Goal: Task Accomplishment & Management: Complete application form

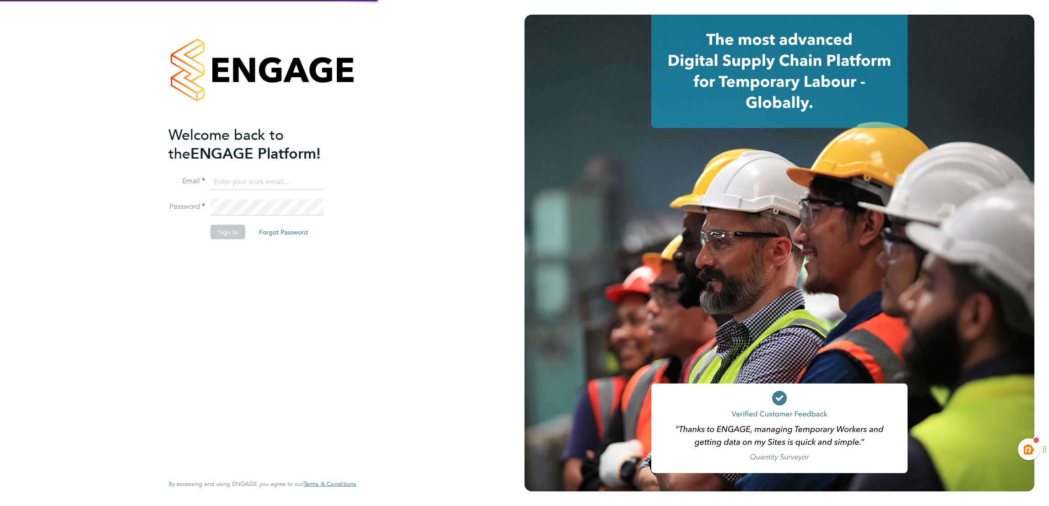
type input "kiera.troutt@buildrec.com"
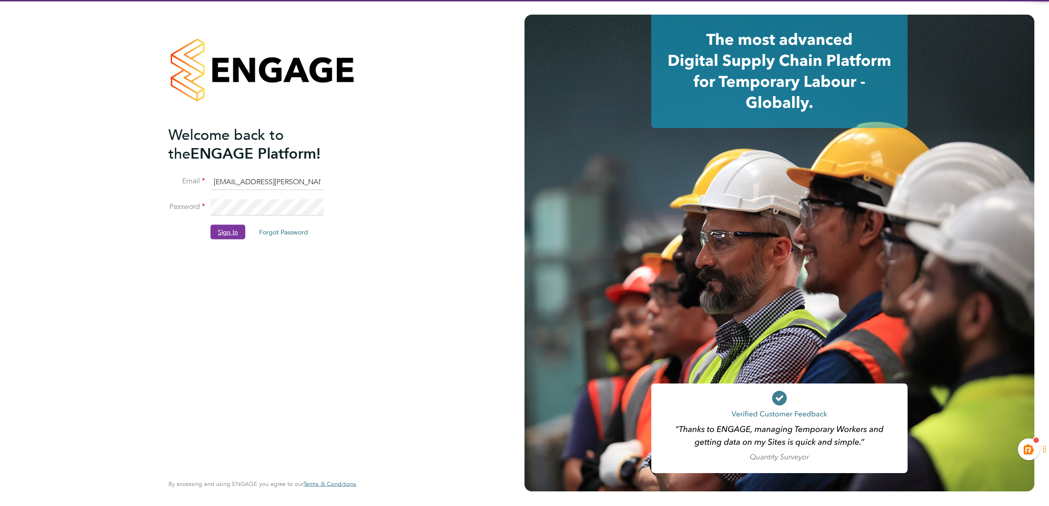
click at [221, 232] on button "Sign In" at bounding box center [227, 232] width 35 height 15
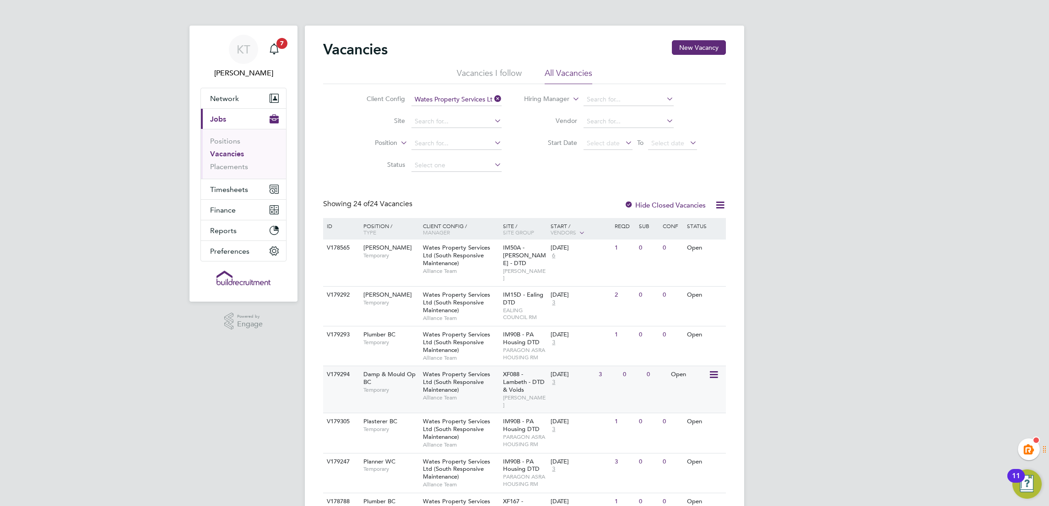
click at [380, 390] on div "Damp & Mould Op BC Temporary" at bounding box center [388, 382] width 64 height 32
click at [231, 192] on span "Timesheets" at bounding box center [229, 189] width 38 height 9
click at [221, 159] on link "Timesheets" at bounding box center [229, 161] width 38 height 9
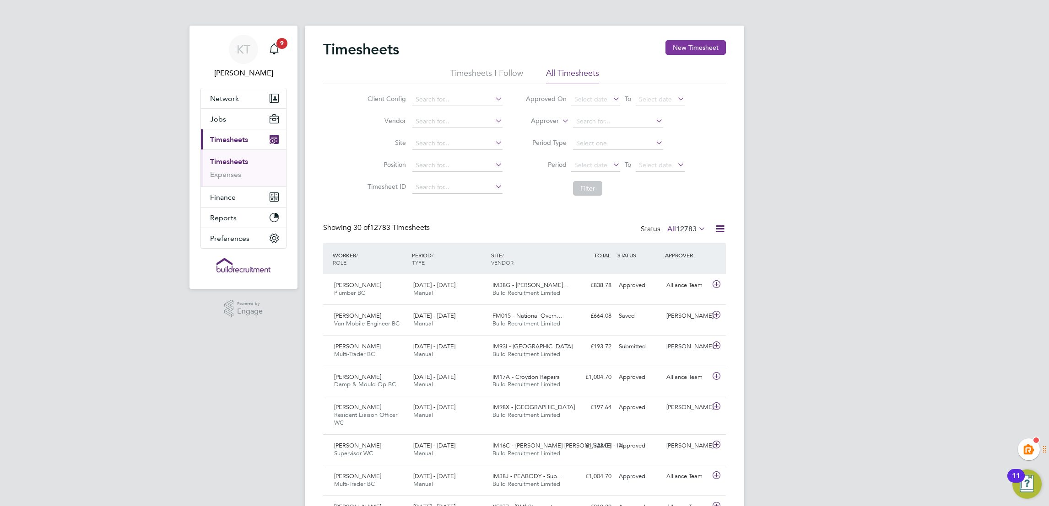
click at [702, 46] on button "New Timesheet" at bounding box center [695, 47] width 60 height 15
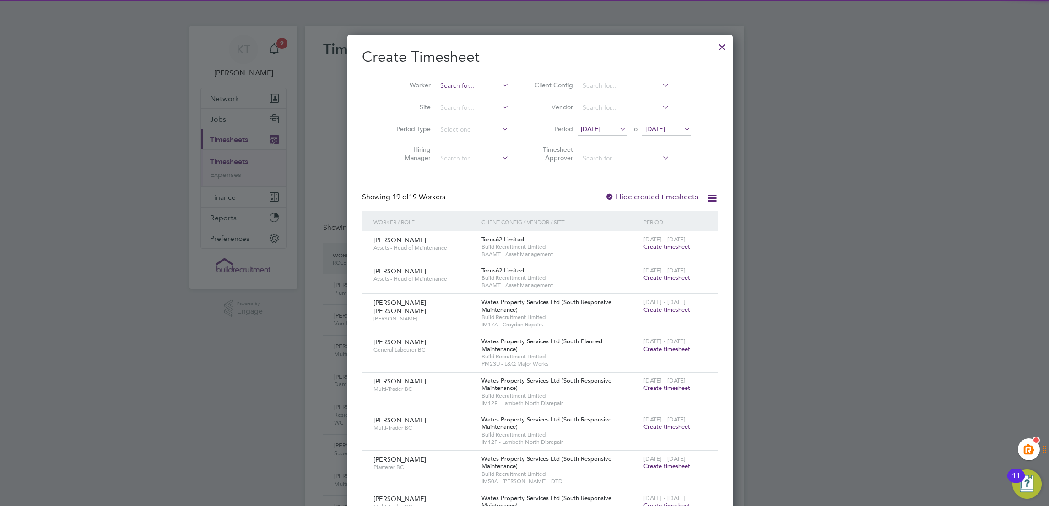
click at [451, 88] on input at bounding box center [473, 86] width 72 height 13
click at [490, 98] on b "And" at bounding box center [496, 98] width 12 height 8
type input "[PERSON_NAME]"
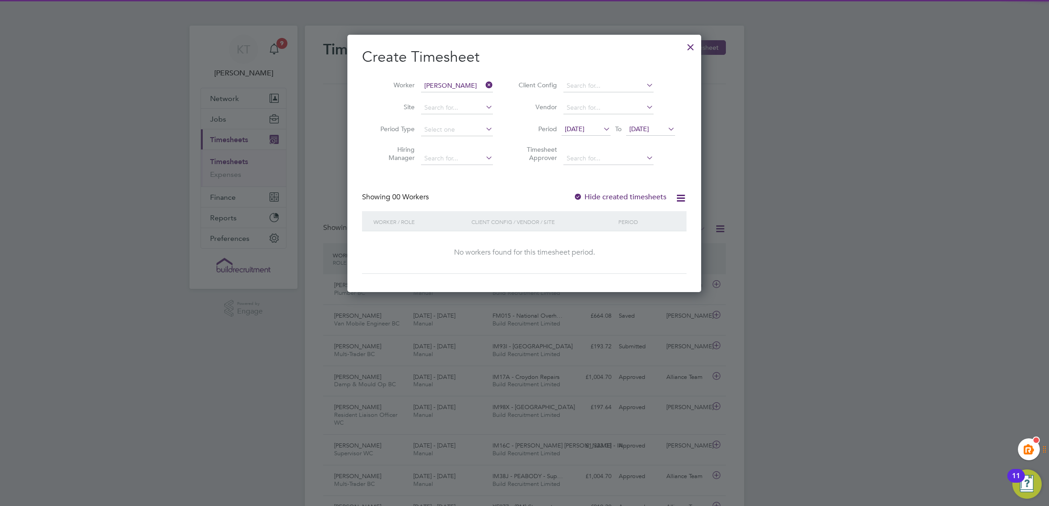
click at [602, 200] on label "Hide created timesheets" at bounding box center [619, 197] width 93 height 9
click at [582, 129] on span "[DATE]" at bounding box center [575, 129] width 20 height 8
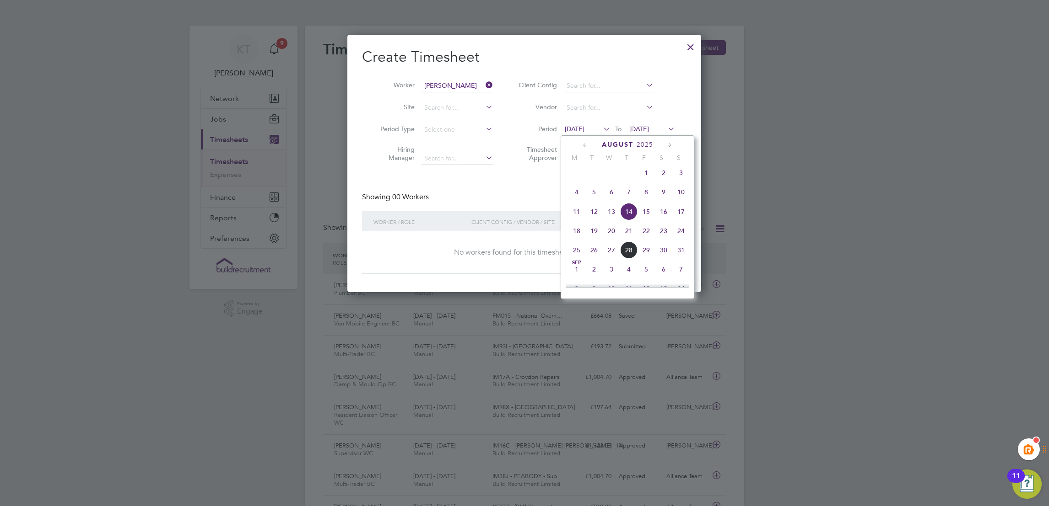
click at [582, 146] on icon at bounding box center [585, 145] width 9 height 10
click at [578, 199] on span "7" at bounding box center [576, 194] width 17 height 17
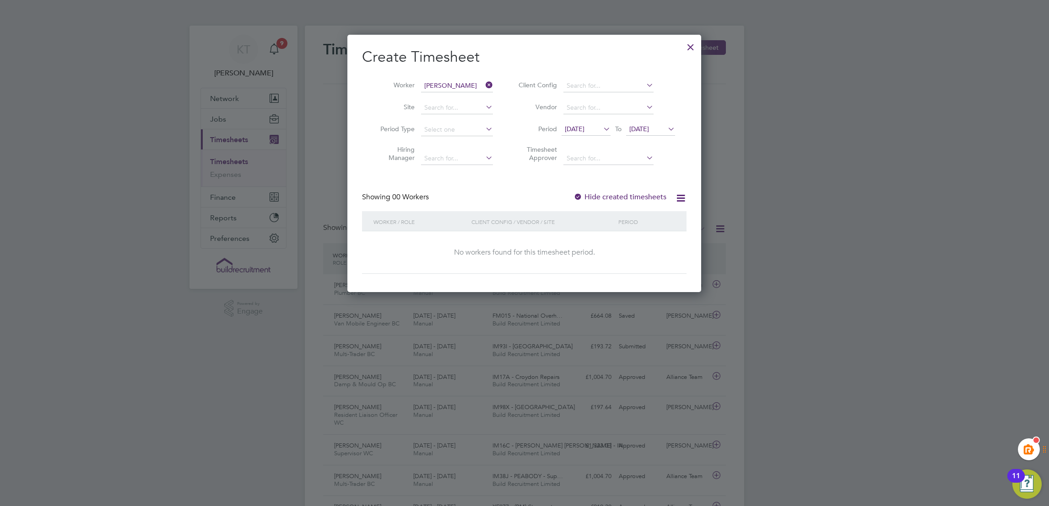
click at [623, 196] on label "Hide created timesheets" at bounding box center [619, 197] width 93 height 9
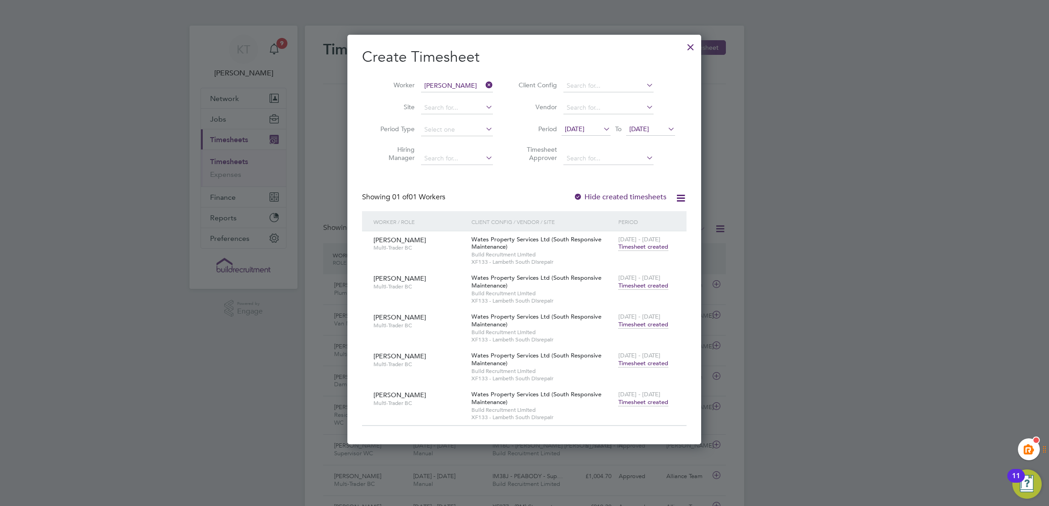
click at [649, 404] on span "Timesheet created" at bounding box center [643, 403] width 50 height 8
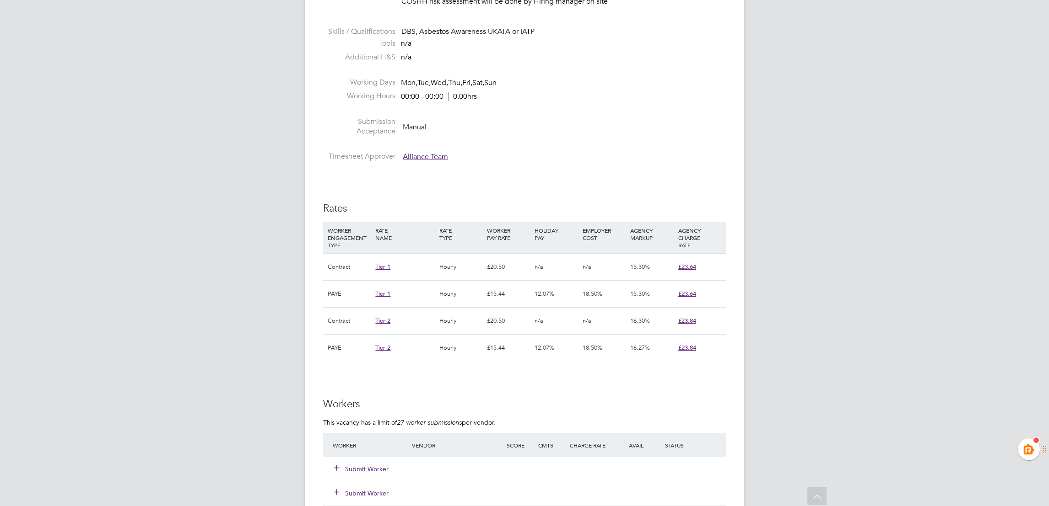
scroll to position [416, 0]
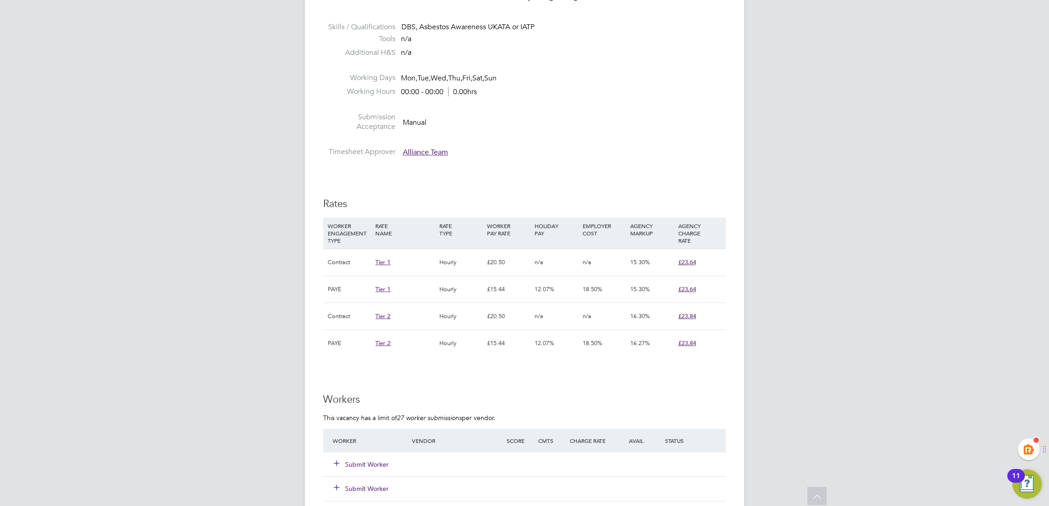
click at [350, 462] on button "Submit Worker" at bounding box center [361, 464] width 55 height 9
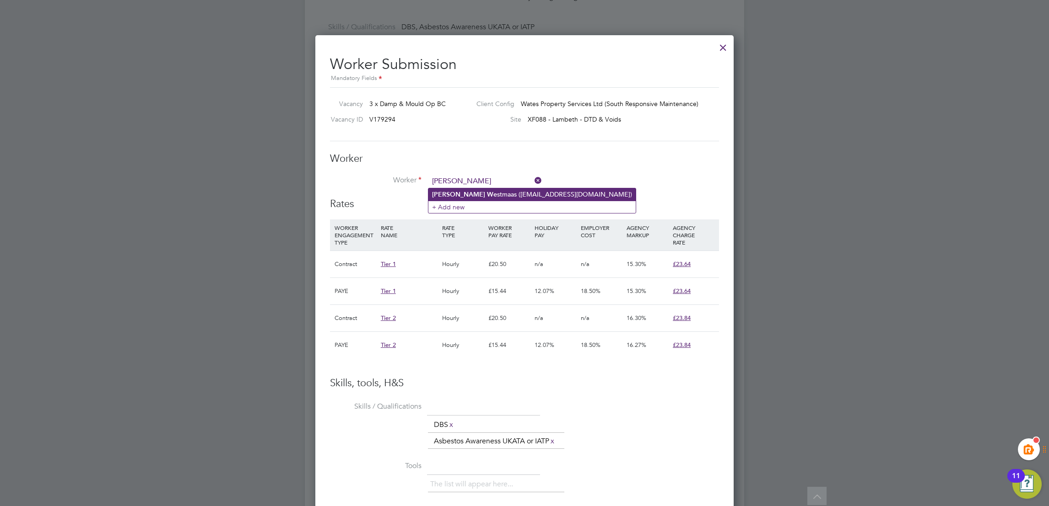
click at [479, 193] on li "Chris We stmaas (cawestmaas@yahoo.com)" at bounding box center [531, 194] width 207 height 12
type input "Chris Westmaas (cawestmaas@yahoo.com)"
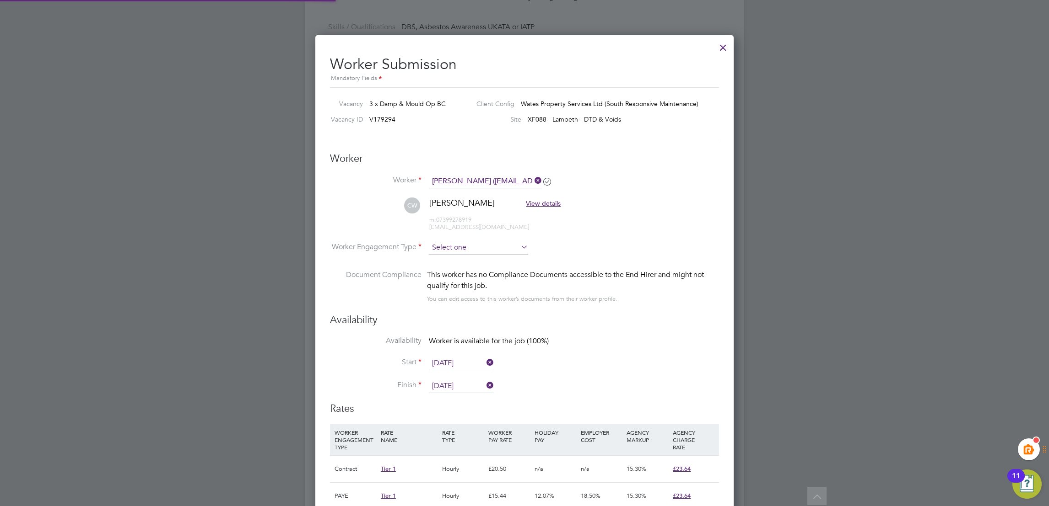
click at [468, 242] on input at bounding box center [478, 248] width 99 height 14
click at [459, 264] on li "Contract" at bounding box center [478, 261] width 100 height 12
type input "Contract"
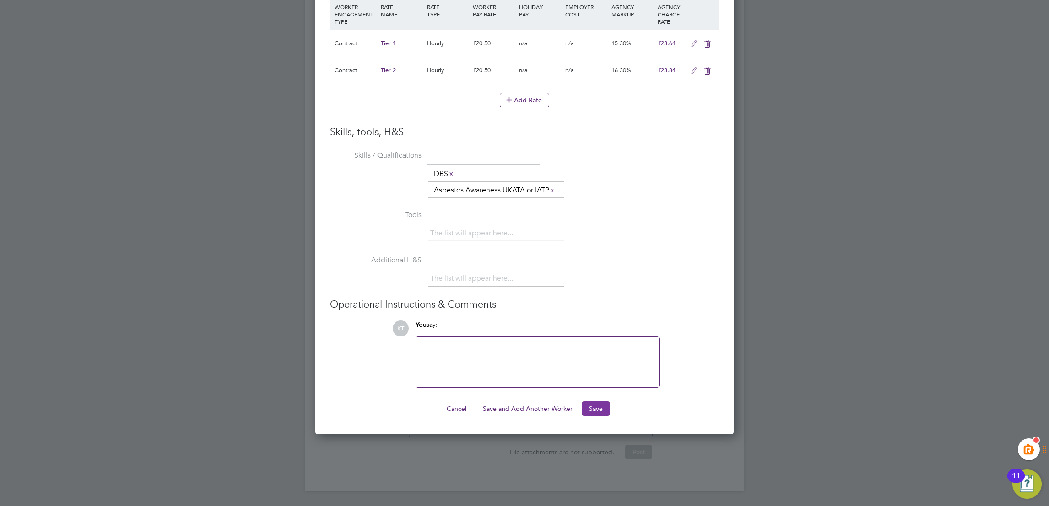
click at [588, 410] on button "Save" at bounding box center [596, 409] width 28 height 15
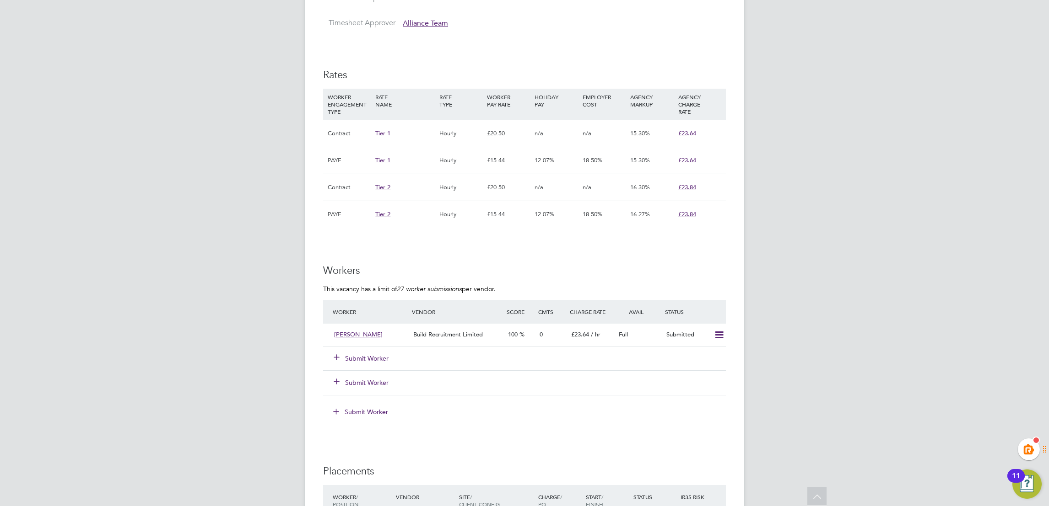
click at [357, 366] on div "Submit Worker" at bounding box center [377, 358] width 95 height 16
drag, startPoint x: 368, startPoint y: 365, endPoint x: 366, endPoint y: 359, distance: 6.4
click at [366, 359] on div "Submit Worker" at bounding box center [377, 358] width 95 height 16
click at [366, 359] on button "Submit Worker" at bounding box center [361, 358] width 55 height 9
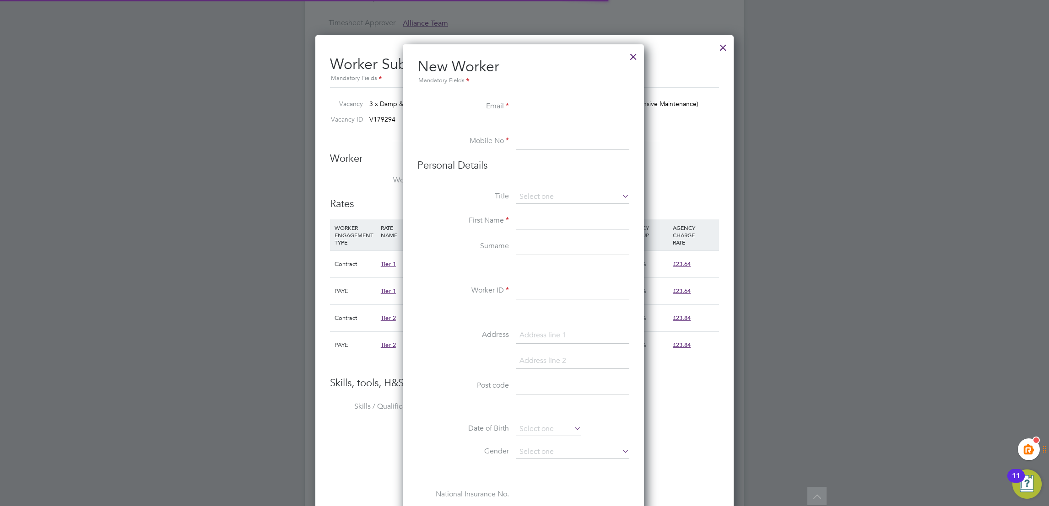
click at [516, 204] on li "+ Add new" at bounding box center [485, 206] width 114 height 12
paste input "jermainecharlton87@hotmail.co.uk"
type input "jermainecharlton87@hotmail.co.uk"
click at [561, 142] on input at bounding box center [572, 142] width 113 height 16
paste input "+44 7525 843924"
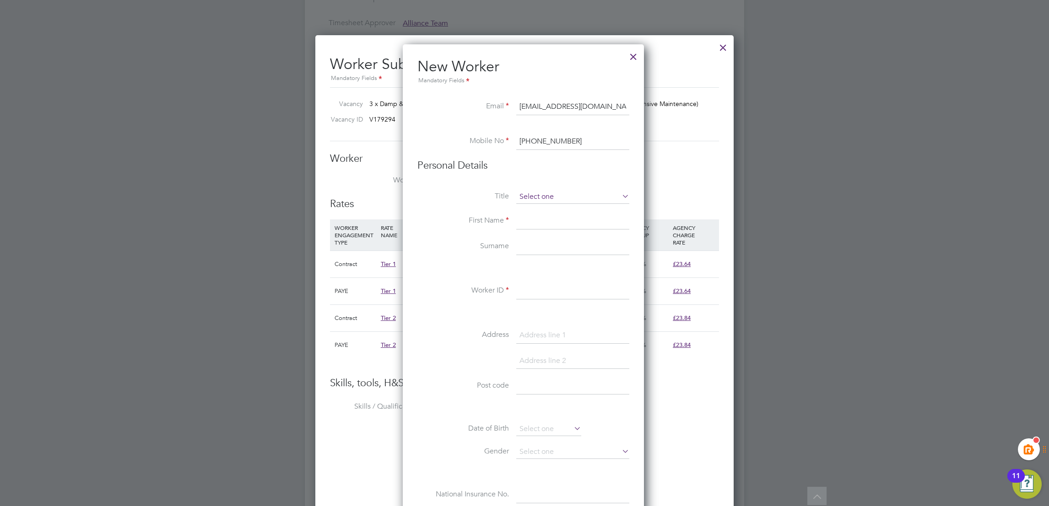
type input "+44 7525 843924"
click at [528, 191] on input at bounding box center [572, 197] width 113 height 14
click at [534, 212] on li "Mr" at bounding box center [573, 210] width 114 height 12
type input "Mr"
click at [535, 216] on input at bounding box center [572, 221] width 113 height 16
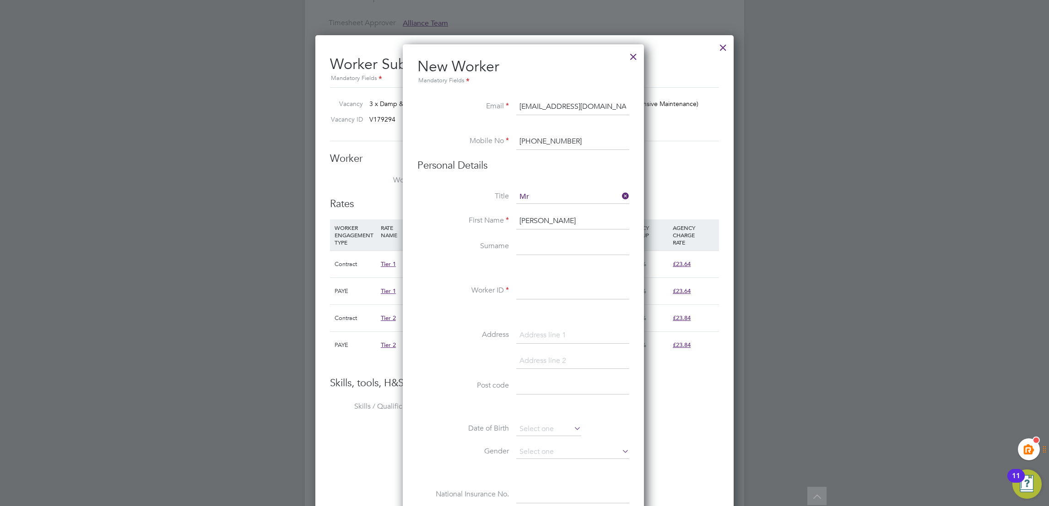
type input "Jermaine"
type input "Charlton"
paste input "310068"
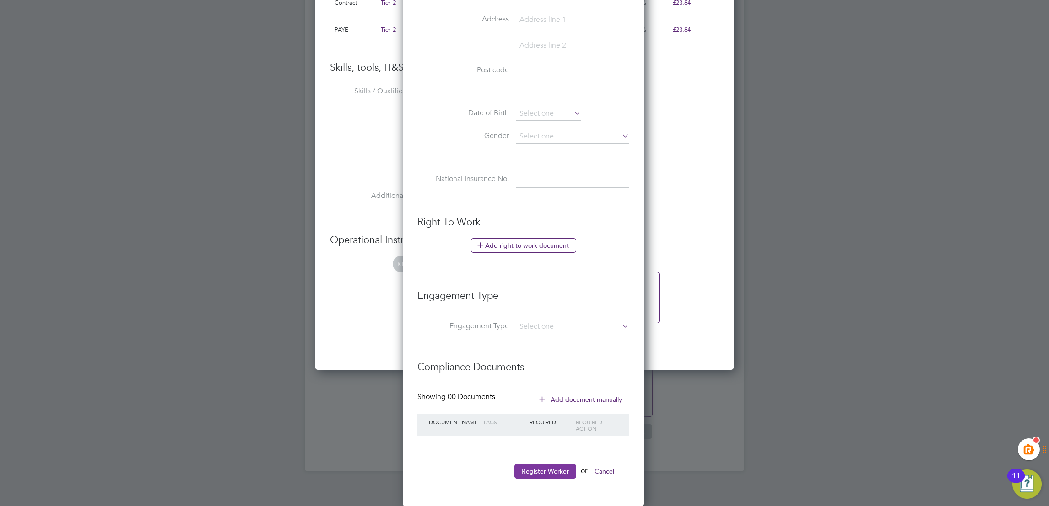
type input "310068"
click at [537, 473] on button "Register Worker" at bounding box center [545, 471] width 62 height 15
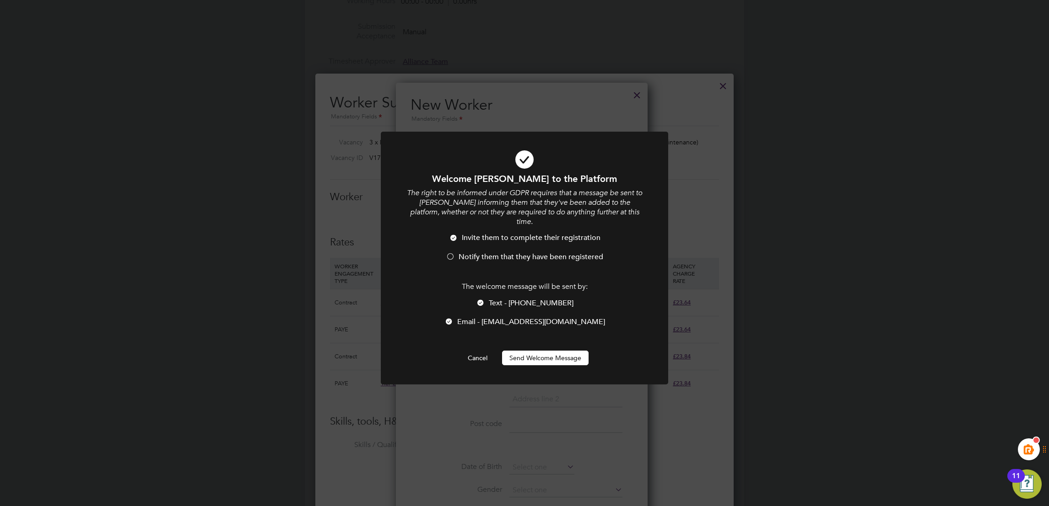
click at [547, 351] on button "Send Welcome Message" at bounding box center [545, 358] width 86 height 15
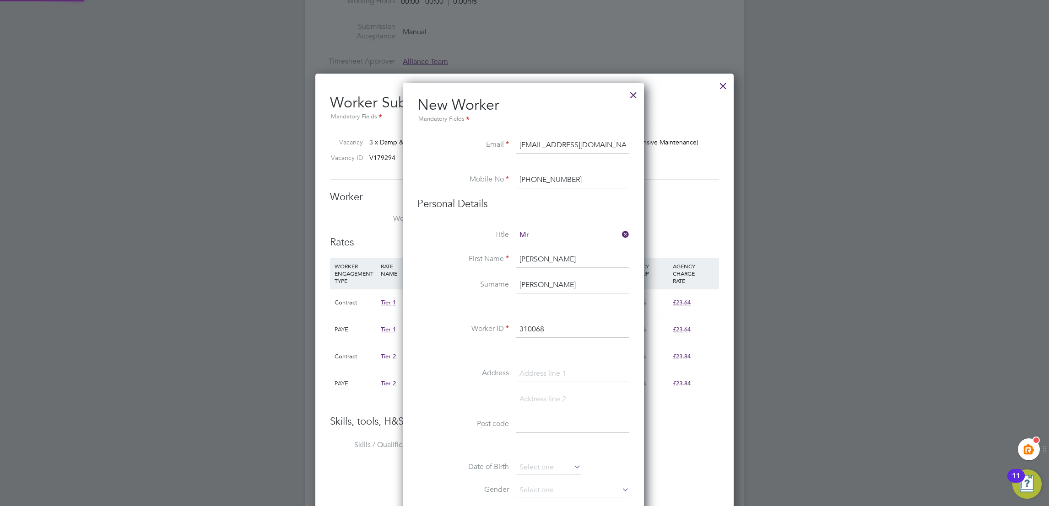
type input "Jermaine Charlton (310068)"
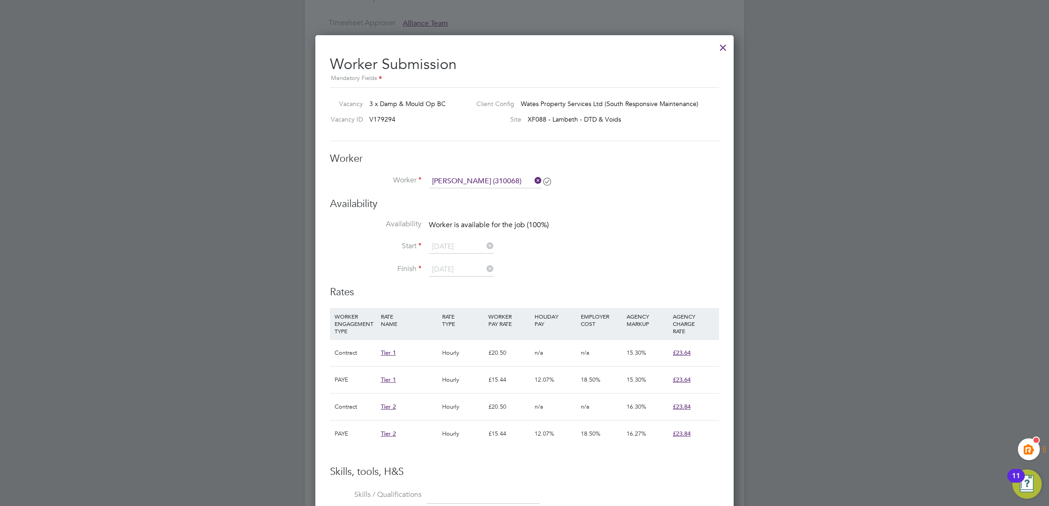
click at [533, 182] on icon at bounding box center [533, 180] width 0 height 13
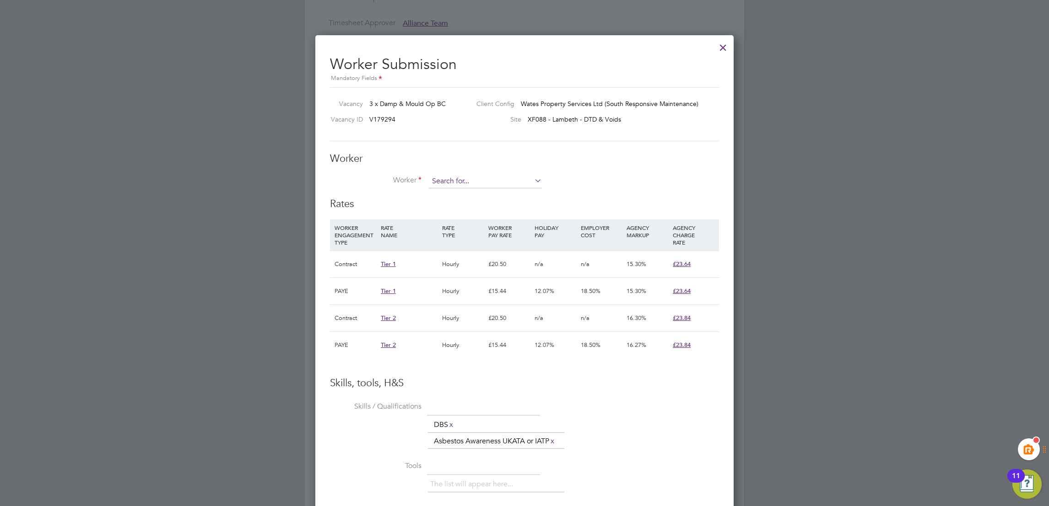
click at [478, 184] on input at bounding box center [485, 182] width 113 height 14
paste input "310068"
click at [472, 197] on li "Jermaine Charlton ( 310068 )" at bounding box center [485, 194] width 114 height 12
type input "Jermaine Charlton (310068)"
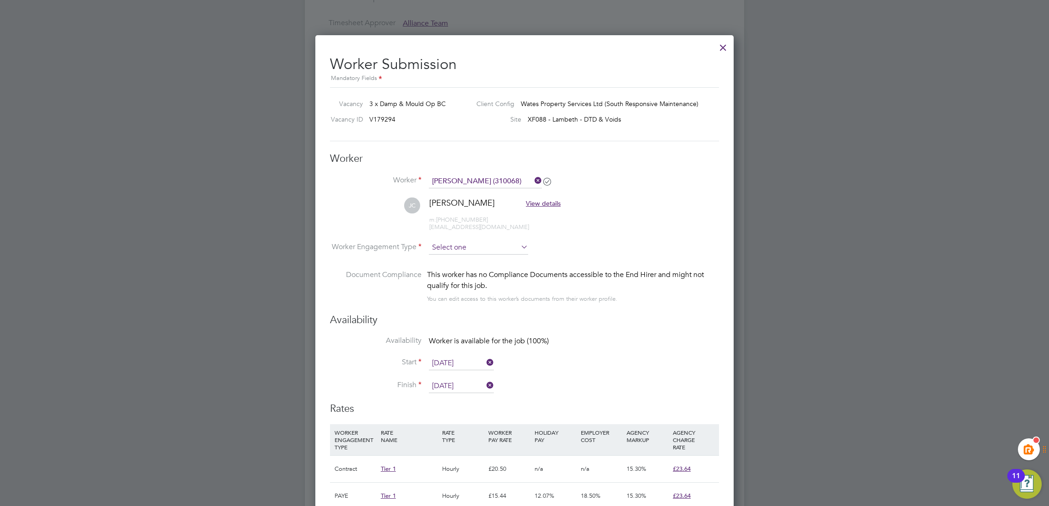
click at [462, 249] on input at bounding box center [478, 248] width 99 height 14
click at [466, 260] on li "Contract" at bounding box center [478, 261] width 100 height 12
type input "Contract"
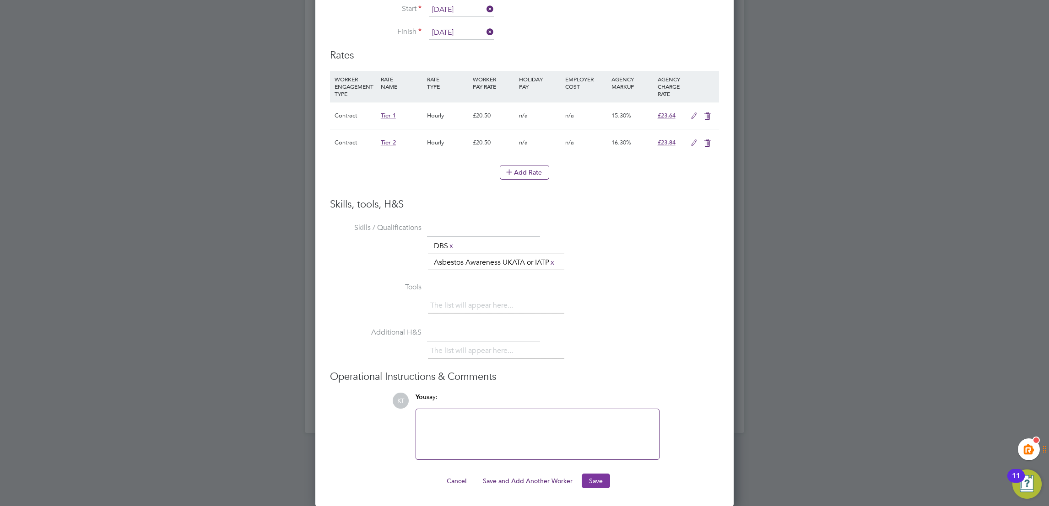
click at [594, 475] on button "Save" at bounding box center [596, 481] width 28 height 15
